Goal: Transaction & Acquisition: Subscribe to service/newsletter

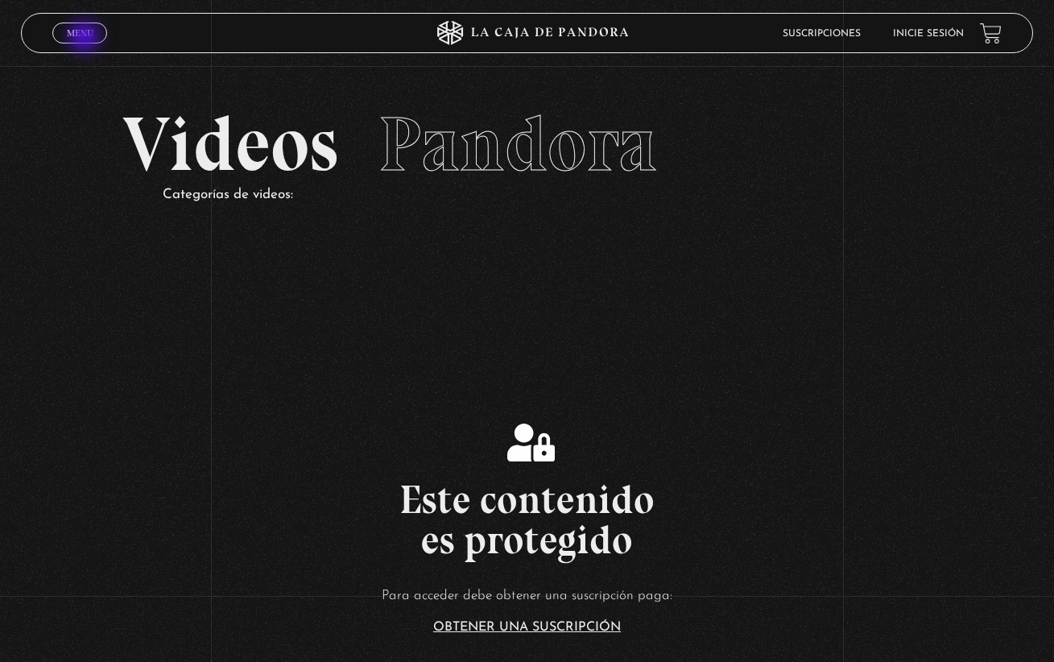
click at [85, 36] on span "Menu" at bounding box center [80, 33] width 27 height 10
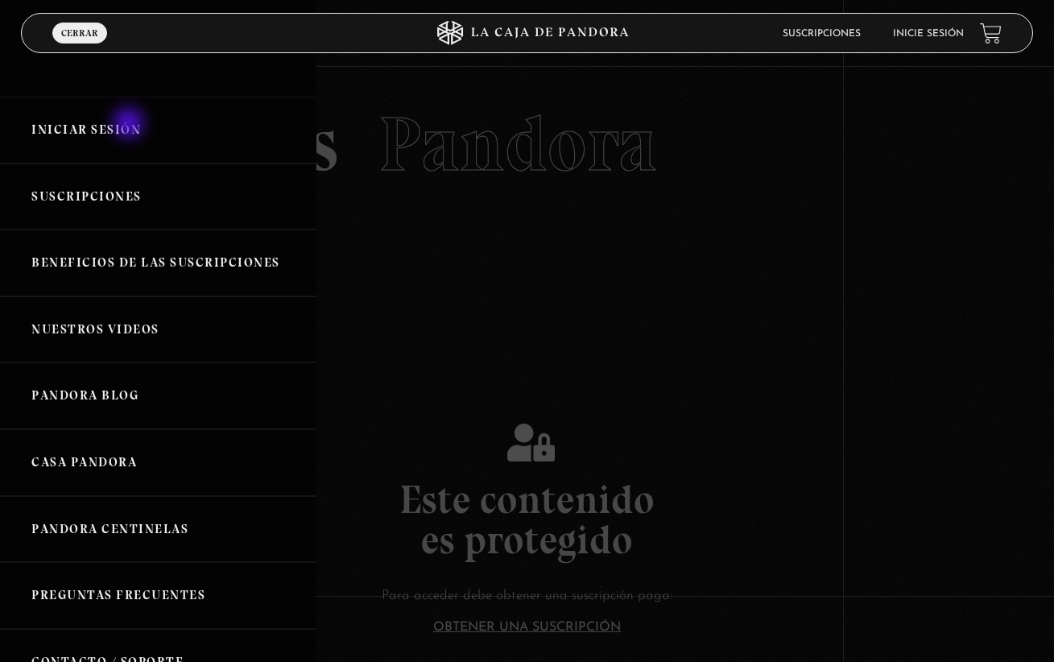
click at [130, 125] on link "Iniciar Sesión" at bounding box center [158, 130] width 316 height 67
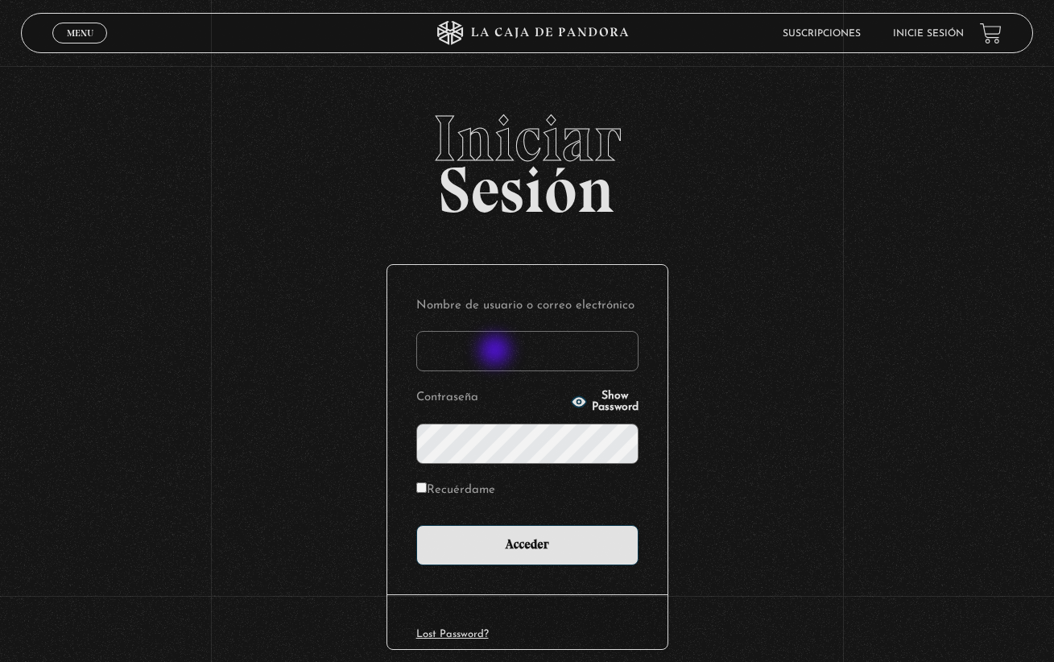
click at [492, 354] on input "Nombre de usuario o correo electrónico" at bounding box center [527, 351] width 222 height 40
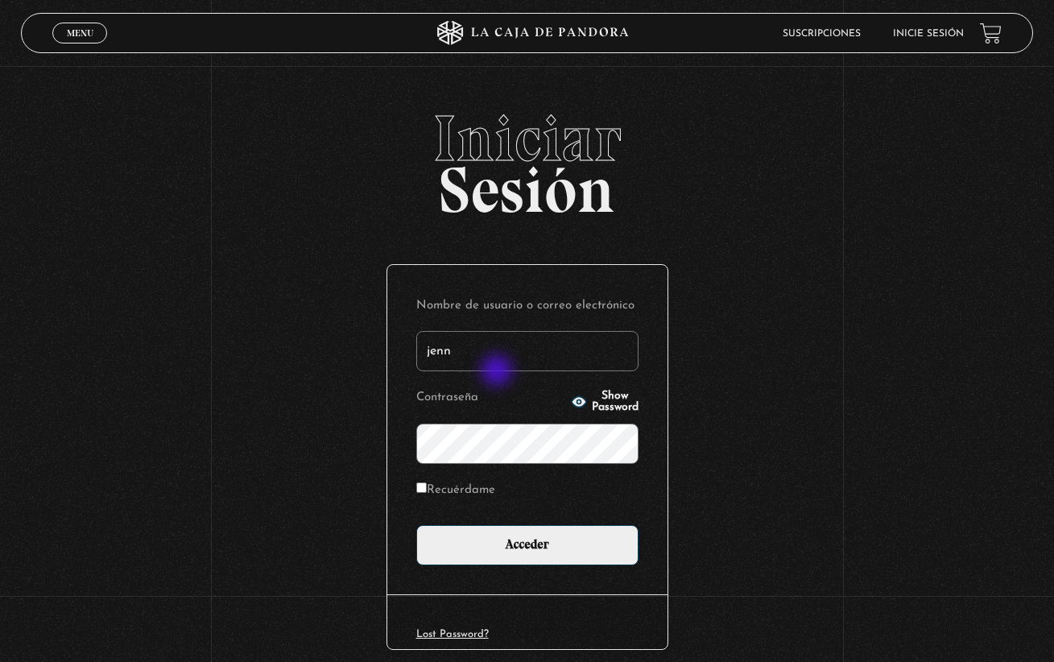
type input "jenniferca1103@hotmail.com"
click at [571, 407] on icon "button" at bounding box center [579, 402] width 16 height 16
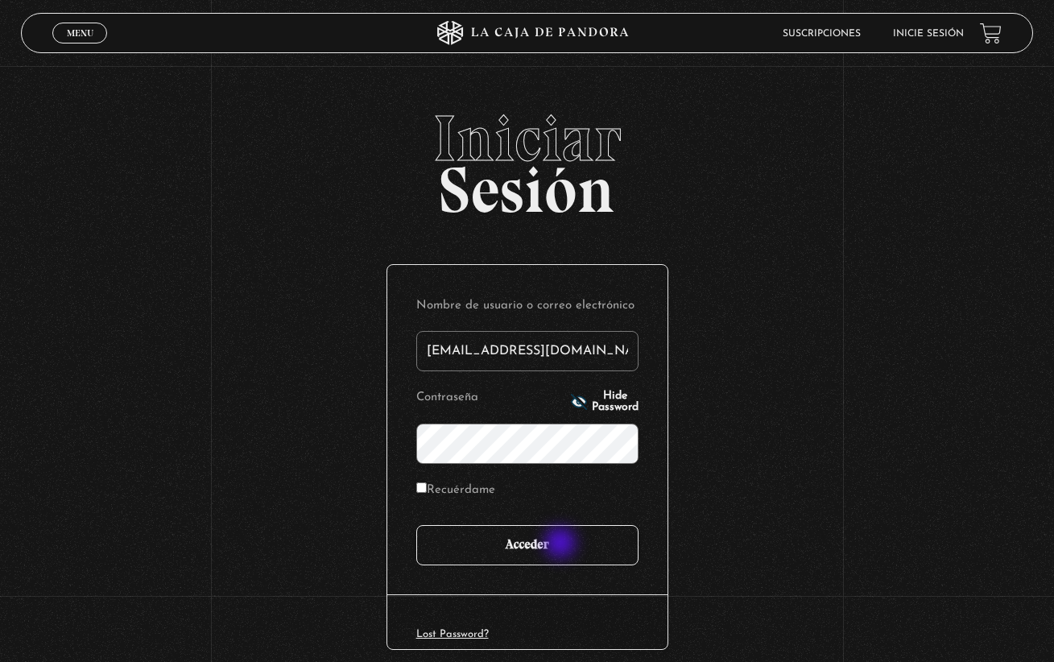
click at [562, 544] on input "Acceder" at bounding box center [527, 545] width 222 height 40
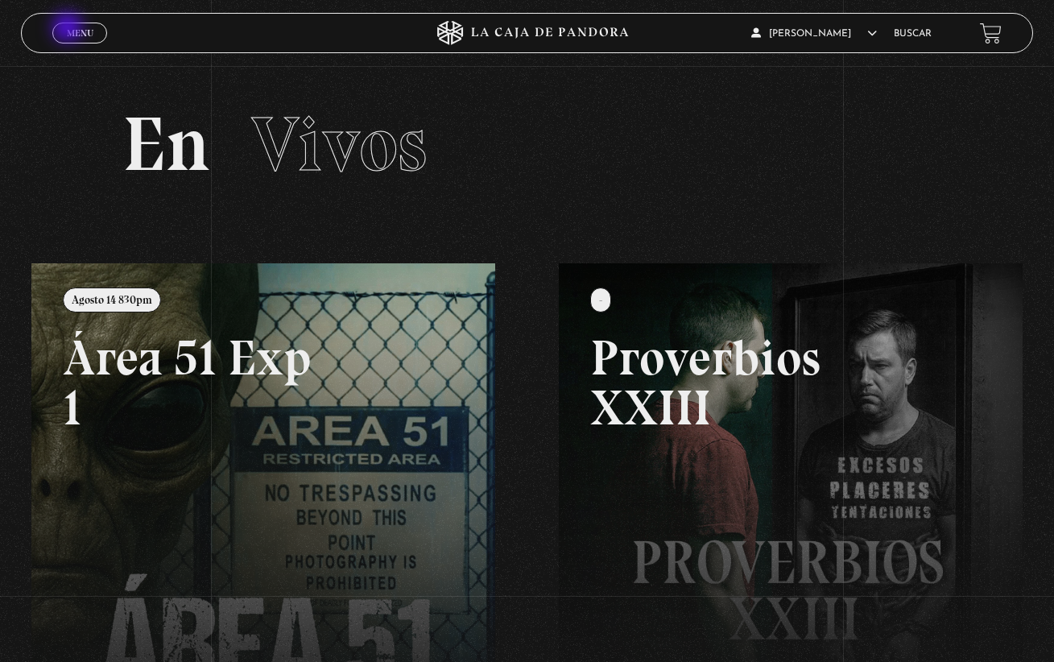
click at [69, 29] on span "Menu" at bounding box center [80, 33] width 27 height 10
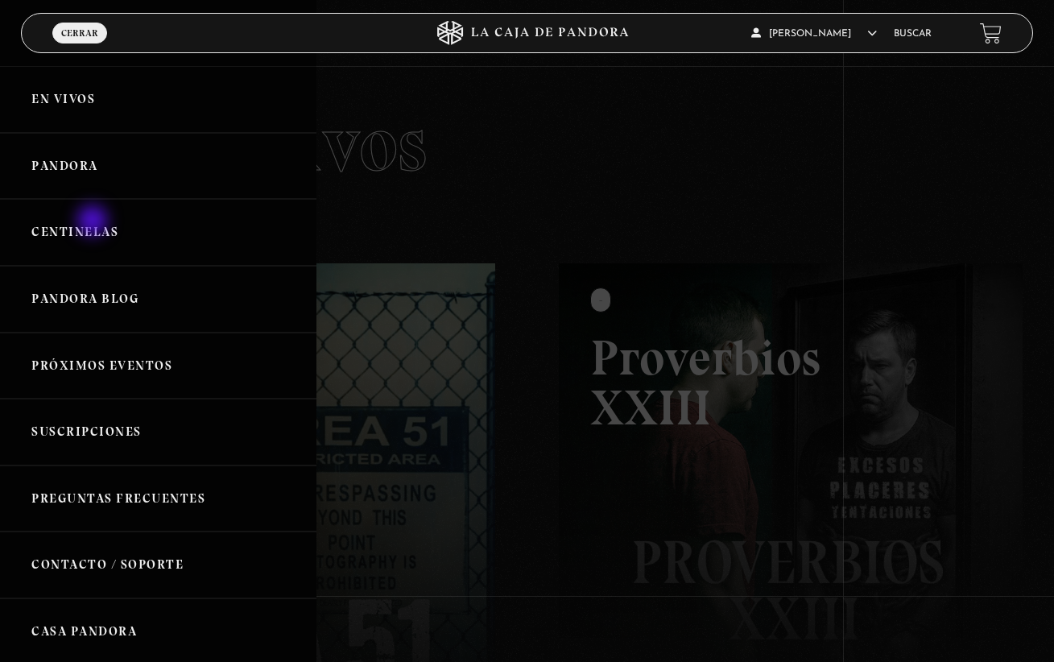
click at [94, 221] on link "Centinelas" at bounding box center [158, 232] width 316 height 67
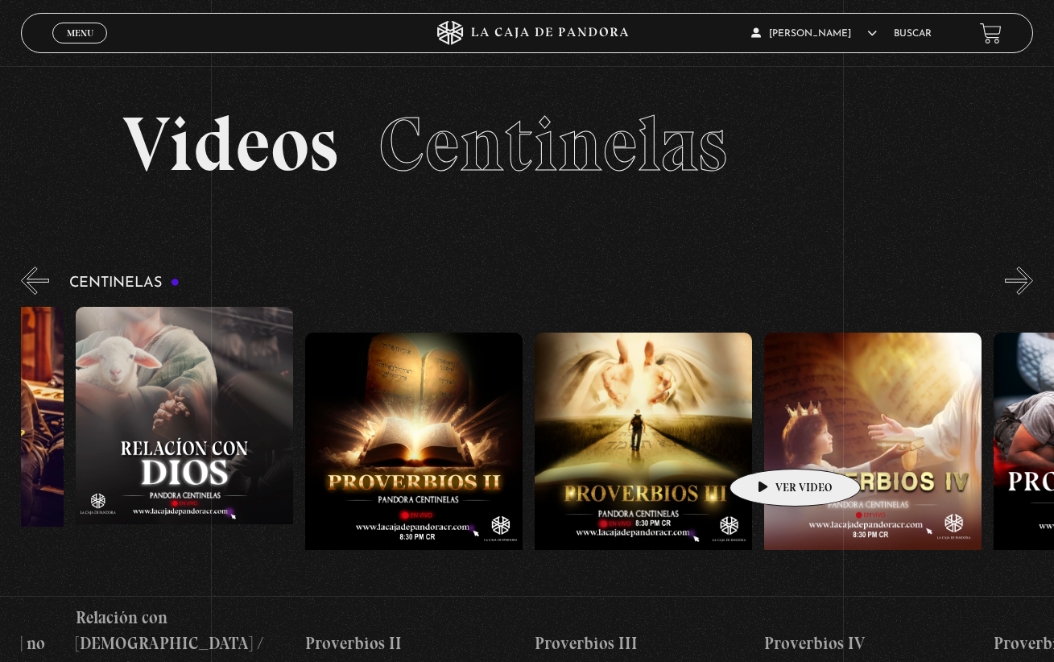
scroll to position [0, 657]
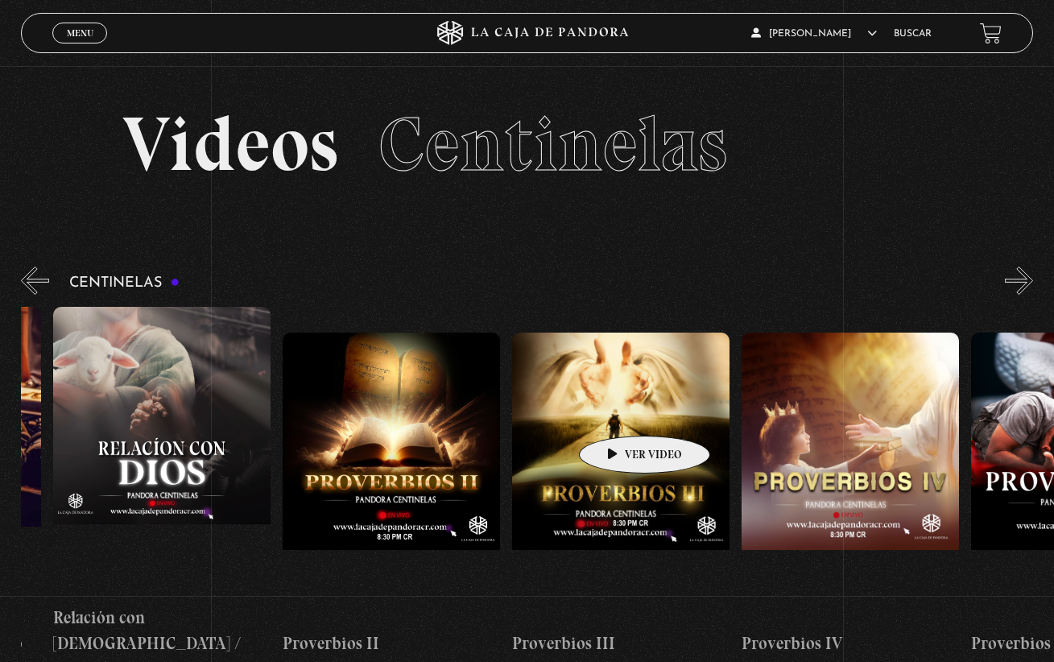
click at [619, 411] on figure at bounding box center [620, 477] width 217 height 290
